Goal: Use online tool/utility: Use online tool/utility

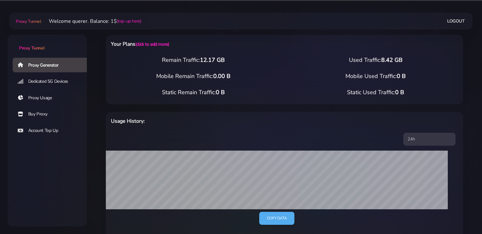
select select "AU"
select select "[GEOGRAPHIC_DATA]"
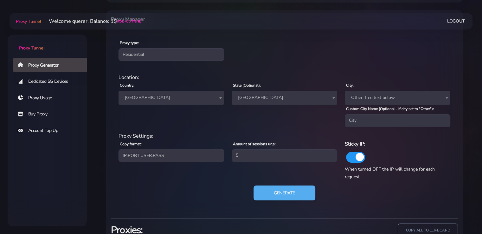
scroll to position [189, 0]
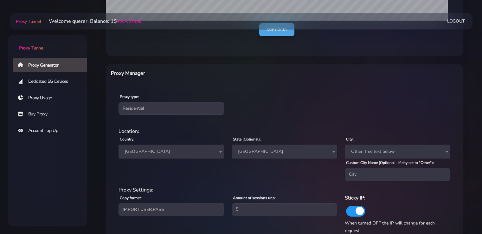
click at [171, 151] on span "[GEOGRAPHIC_DATA]" at bounding box center [171, 151] width 98 height 9
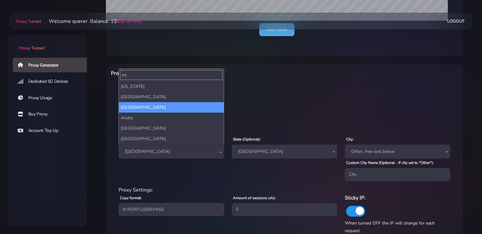
scroll to position [0, 0]
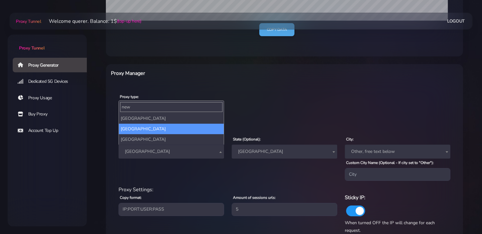
type input "new"
select select "NZ"
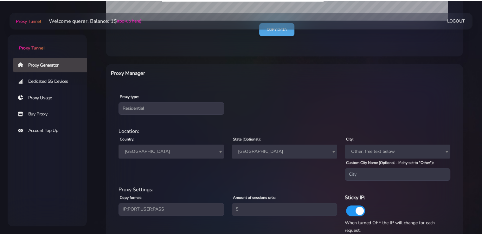
click at [256, 150] on span "[GEOGRAPHIC_DATA]" at bounding box center [284, 151] width 98 height 9
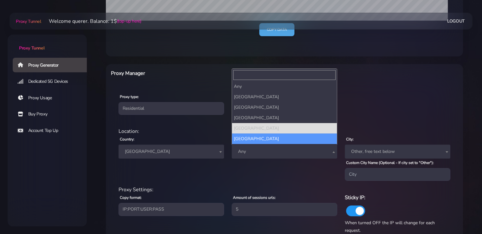
click at [263, 154] on span "Any" at bounding box center [284, 151] width 98 height 9
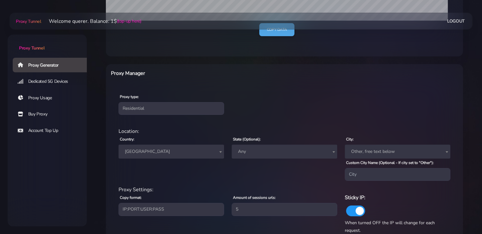
click at [261, 152] on span "Any" at bounding box center [284, 151] width 98 height 9
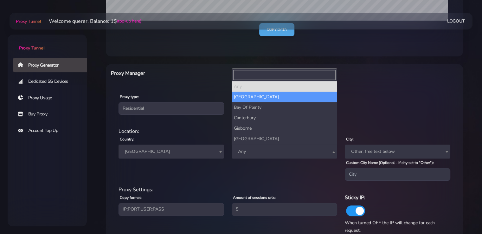
select select "[GEOGRAPHIC_DATA]"
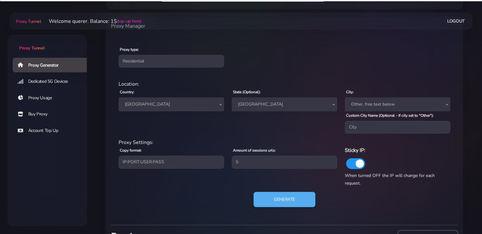
scroll to position [284, 0]
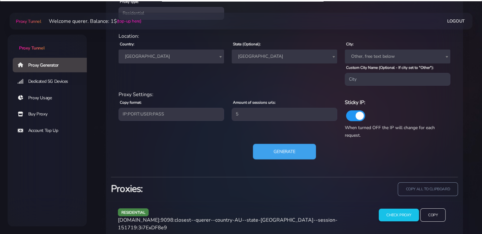
click at [276, 150] on button "Generate" at bounding box center [284, 152] width 63 height 16
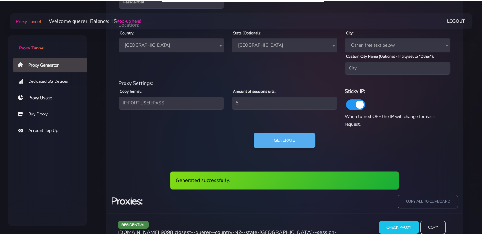
scroll to position [442, 0]
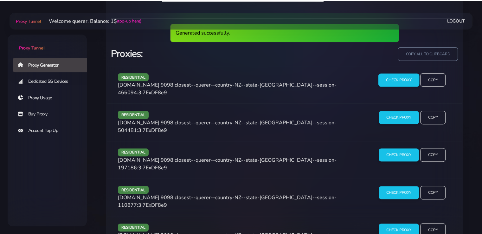
click at [402, 75] on input "Check Proxy" at bounding box center [398, 79] width 41 height 13
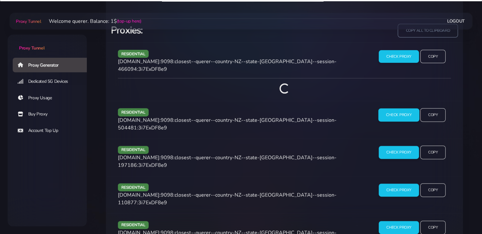
click at [390, 109] on input "Check Proxy" at bounding box center [398, 114] width 41 height 13
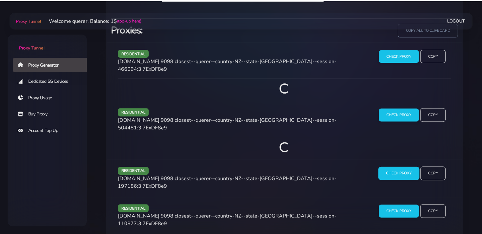
click at [390, 167] on input "Check Proxy" at bounding box center [398, 173] width 41 height 13
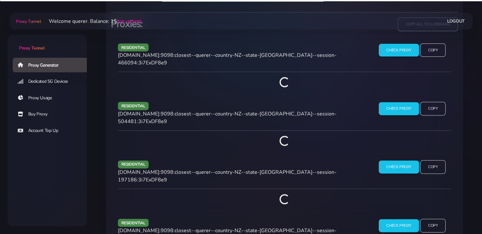
scroll to position [389, 0]
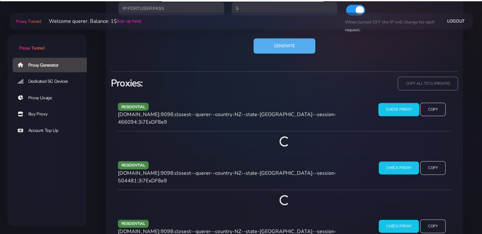
click at [400, 107] on input "Check Proxy" at bounding box center [398, 109] width 41 height 13
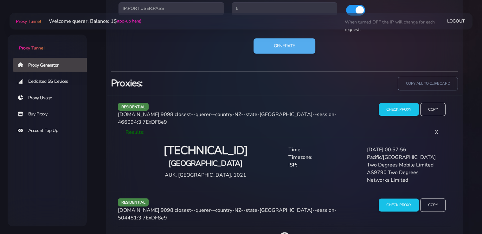
scroll to position [453, 0]
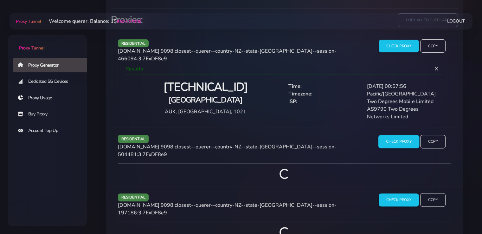
click at [393, 135] on input "Check Proxy" at bounding box center [398, 141] width 41 height 13
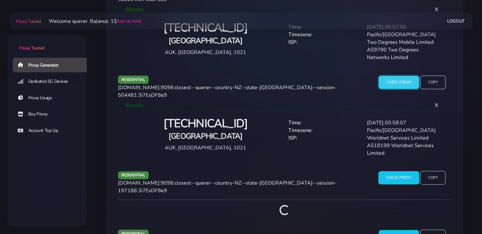
scroll to position [516, 0]
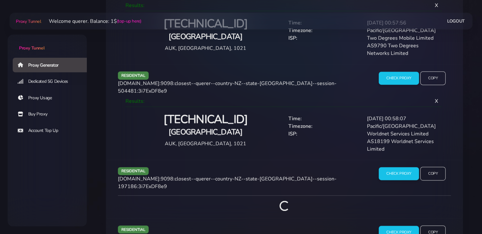
click at [394, 160] on div "residential [DOMAIN_NAME]:9098:closest--querer--country-NZ--state-[GEOGRAPHIC_D…" at bounding box center [284, 189] width 355 height 58
click at [394, 167] on input "Check Proxy" at bounding box center [398, 173] width 41 height 13
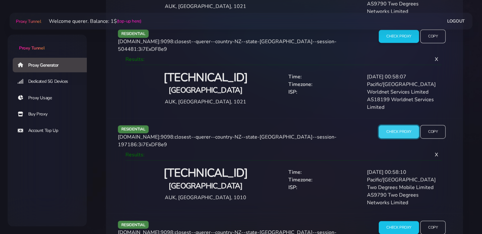
scroll to position [463, 0]
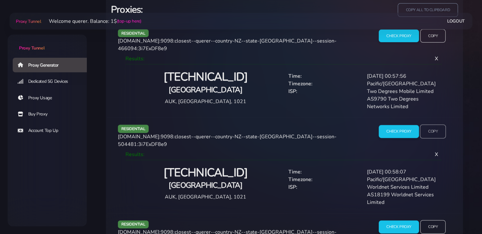
click at [437, 128] on input "Copy" at bounding box center [433, 132] width 26 height 14
drag, startPoint x: 0, startPoint y: 137, endPoint x: 160, endPoint y: 132, distance: 160.1
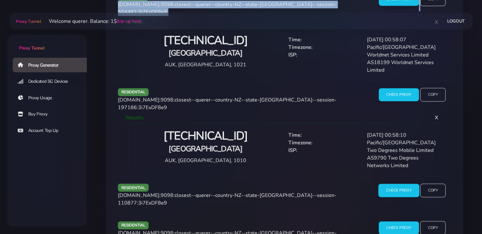
click at [398, 184] on input "Check Proxy" at bounding box center [398, 190] width 41 height 13
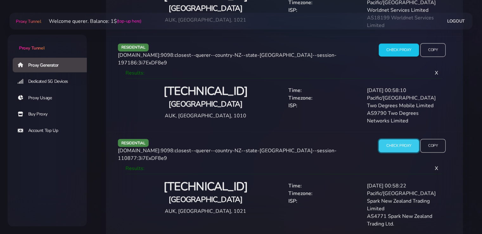
scroll to position [661, 0]
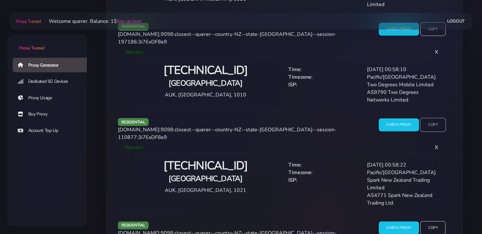
click at [429, 118] on input "Copy" at bounding box center [433, 125] width 26 height 14
drag, startPoint x: 389, startPoint y: 207, endPoint x: 369, endPoint y: 175, distance: 38.0
click at [388, 221] on input "Check Proxy" at bounding box center [398, 227] width 41 height 13
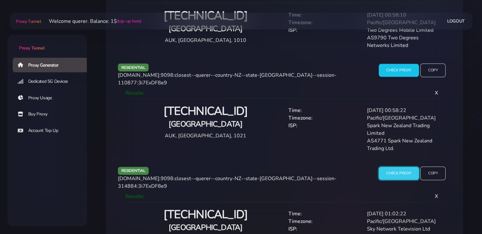
scroll to position [719, 0]
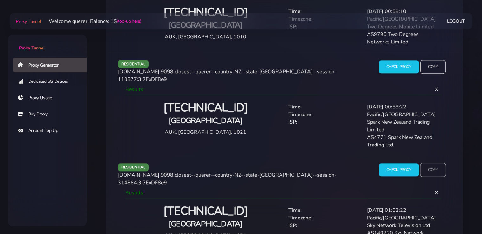
click at [435, 163] on input "Copy" at bounding box center [433, 170] width 26 height 14
